Goal: Find specific page/section: Find specific page/section

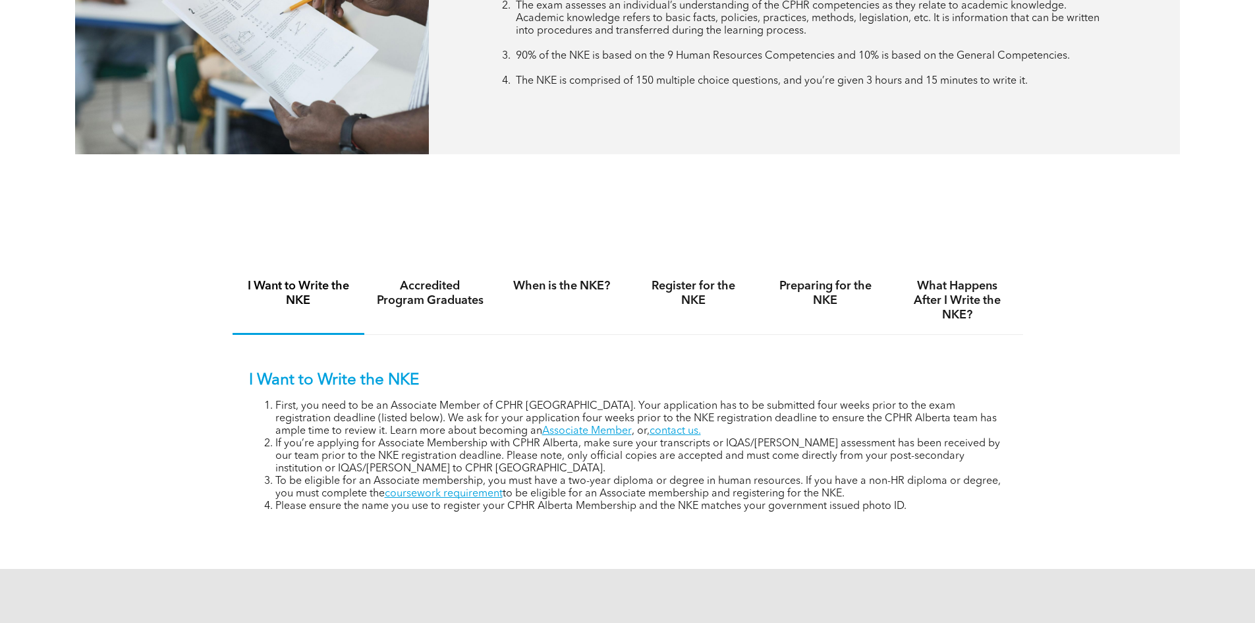
scroll to position [725, 0]
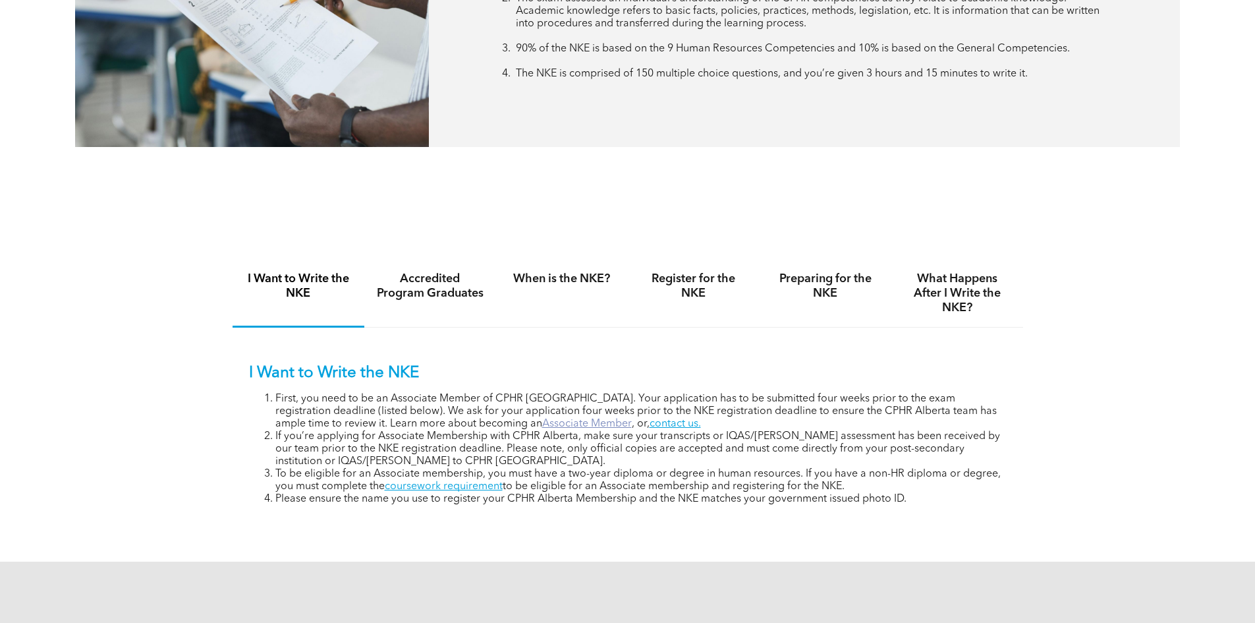
click at [542, 421] on link "Associate Member" at bounding box center [587, 423] width 90 height 11
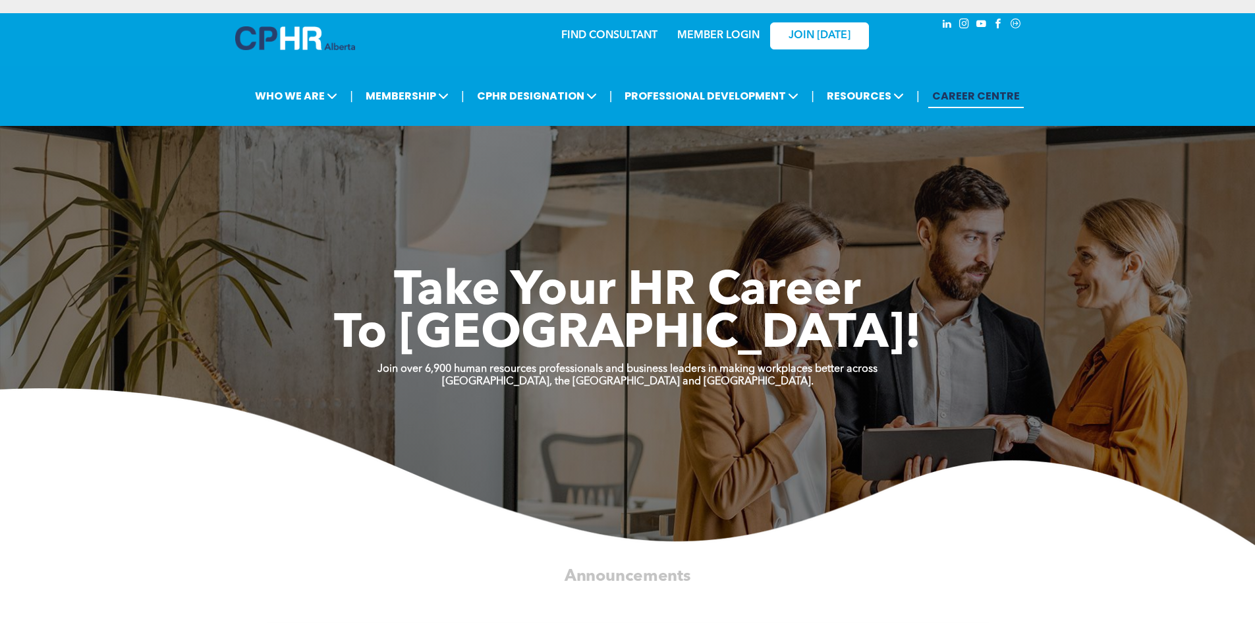
click at [726, 36] on link "MEMBER LOGIN" at bounding box center [718, 35] width 82 height 11
